Goal: Information Seeking & Learning: Find specific page/section

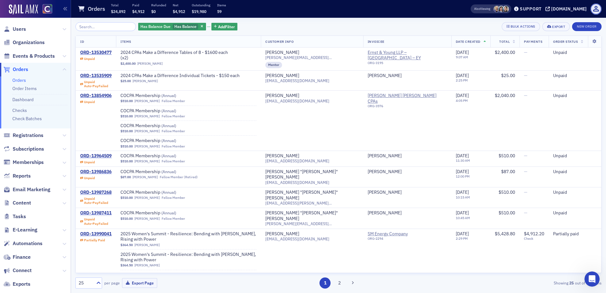
scroll to position [531, 0]
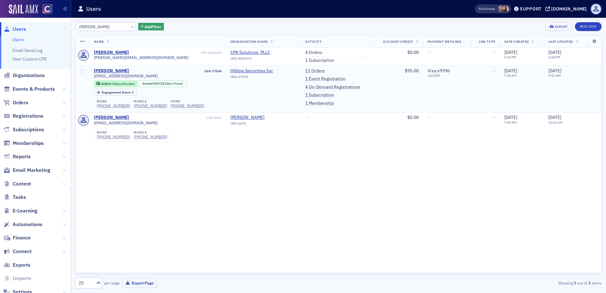
type input "[PERSON_NAME]"
drag, startPoint x: 173, startPoint y: 58, endPoint x: 317, endPoint y: 192, distance: 196.8
click at [317, 192] on div "Name Organization Name Activity Account Credit Payment Methods Job Type Date Cr…" at bounding box center [338, 154] width 526 height 237
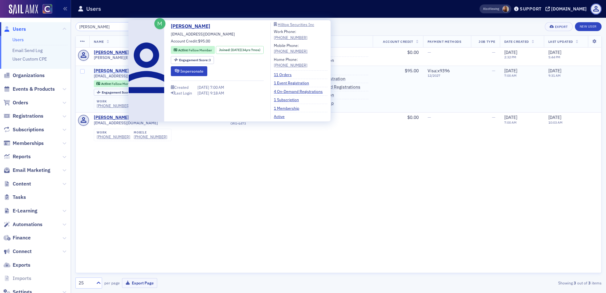
click at [119, 71] on div "[PERSON_NAME]" at bounding box center [111, 71] width 35 height 6
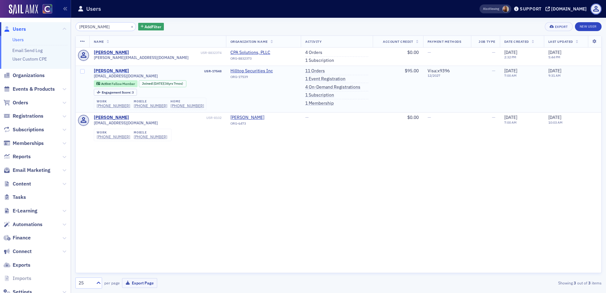
click at [116, 72] on div "[PERSON_NAME]" at bounding box center [111, 71] width 35 height 6
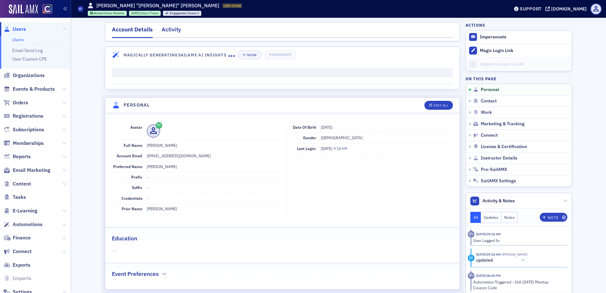
click at [167, 32] on div "Activity" at bounding box center [171, 31] width 19 height 12
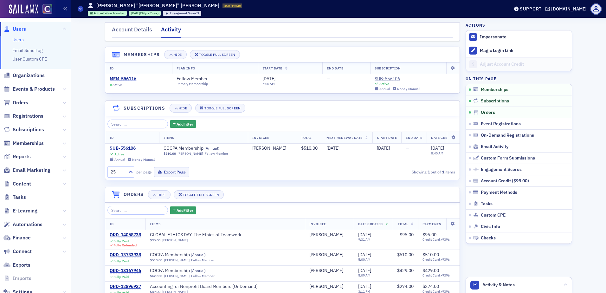
click at [23, 38] on link "Users" at bounding box center [17, 40] width 11 height 6
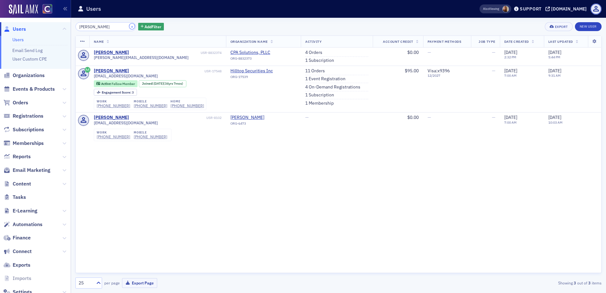
click at [129, 27] on button "×" at bounding box center [132, 26] width 6 height 6
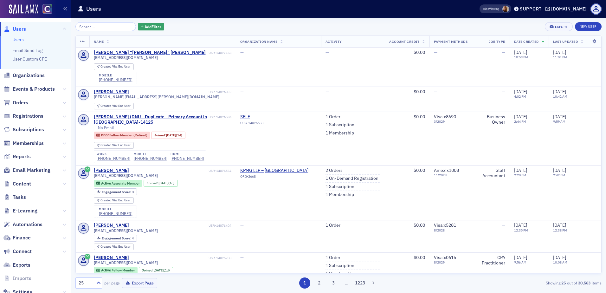
click at [407, 42] on span "Account Credit" at bounding box center [404, 41] width 30 height 4
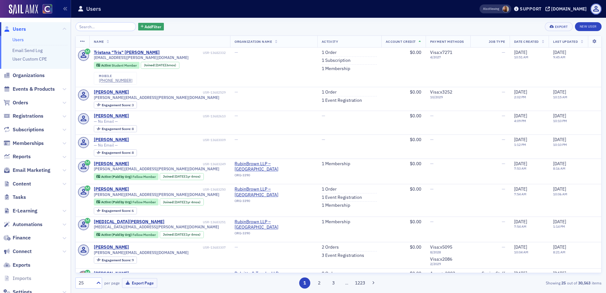
click at [407, 42] on span "Account Credit" at bounding box center [401, 41] width 30 height 4
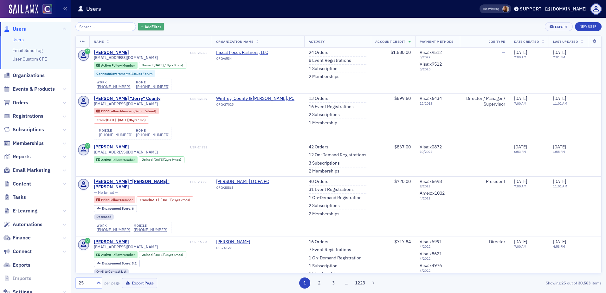
click at [151, 26] on span "Add Filter" at bounding box center [153, 27] width 17 height 6
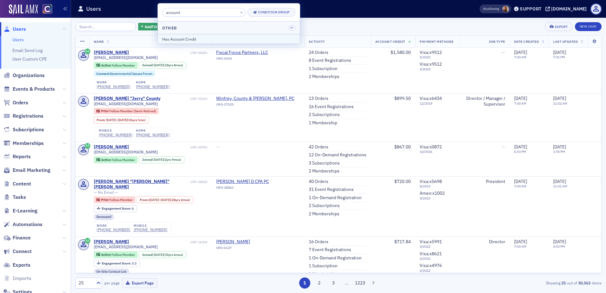
type input "account"
click at [189, 41] on div "Has Account Credit" at bounding box center [228, 39] width 133 height 6
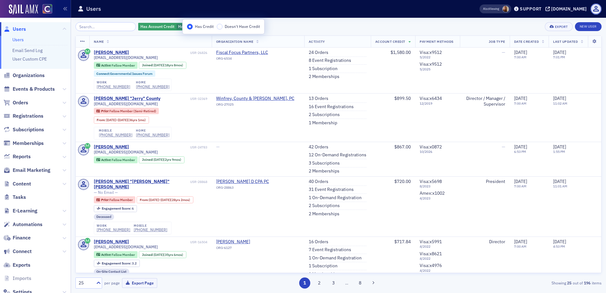
click at [312, 24] on div "Has Account Credit Has Credit Add Filter Export New User" at bounding box center [338, 26] width 526 height 9
drag, startPoint x: 581, startPoint y: 285, endPoint x: 595, endPoint y: 283, distance: 13.7
click at [595, 283] on div "Showing 25 out of 196 items" at bounding box center [516, 283] width 171 height 6
click at [83, 41] on icon at bounding box center [82, 41] width 5 height 5
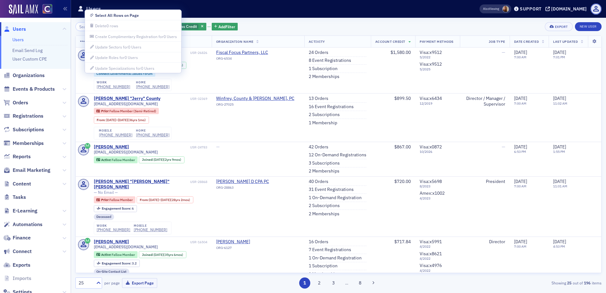
click at [306, 29] on div "Has Account Credit Has Credit Add Filter Export New User" at bounding box center [338, 26] width 526 height 9
